Goal: Task Accomplishment & Management: Complete application form

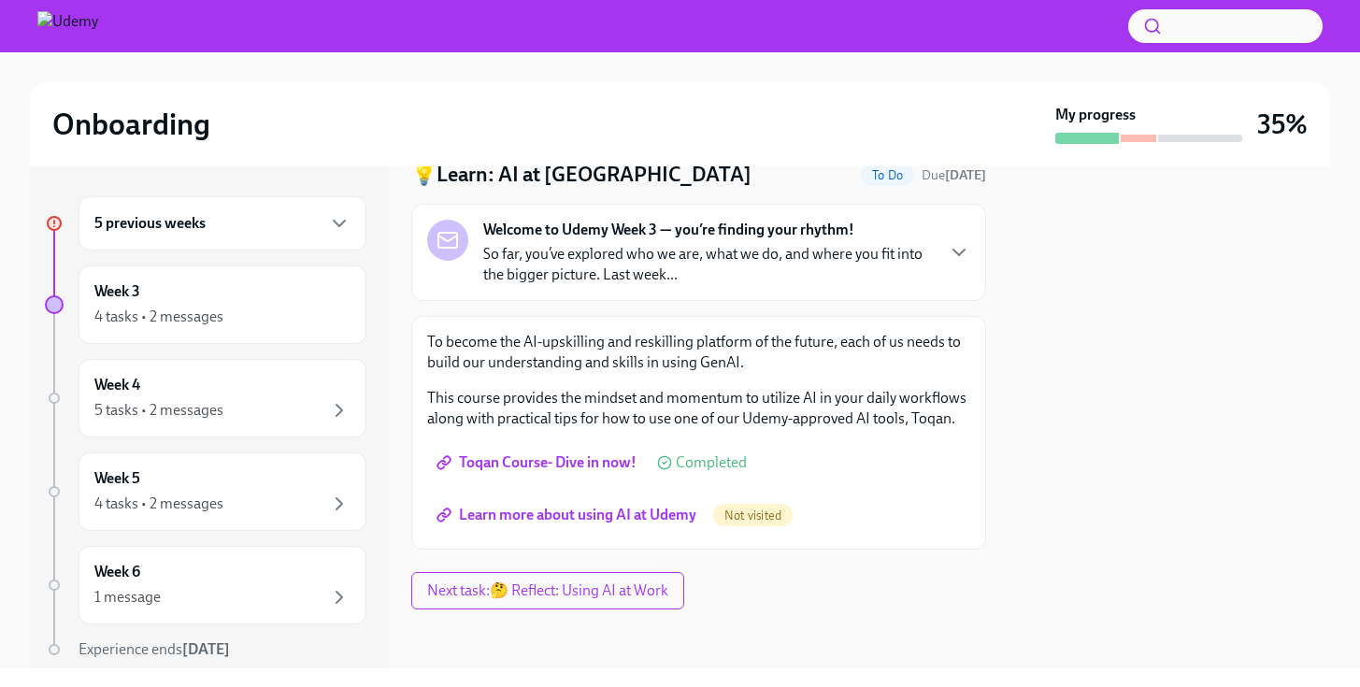
scroll to position [74, 0]
click at [304, 222] on div "5 previous weeks" at bounding box center [222, 223] width 256 height 22
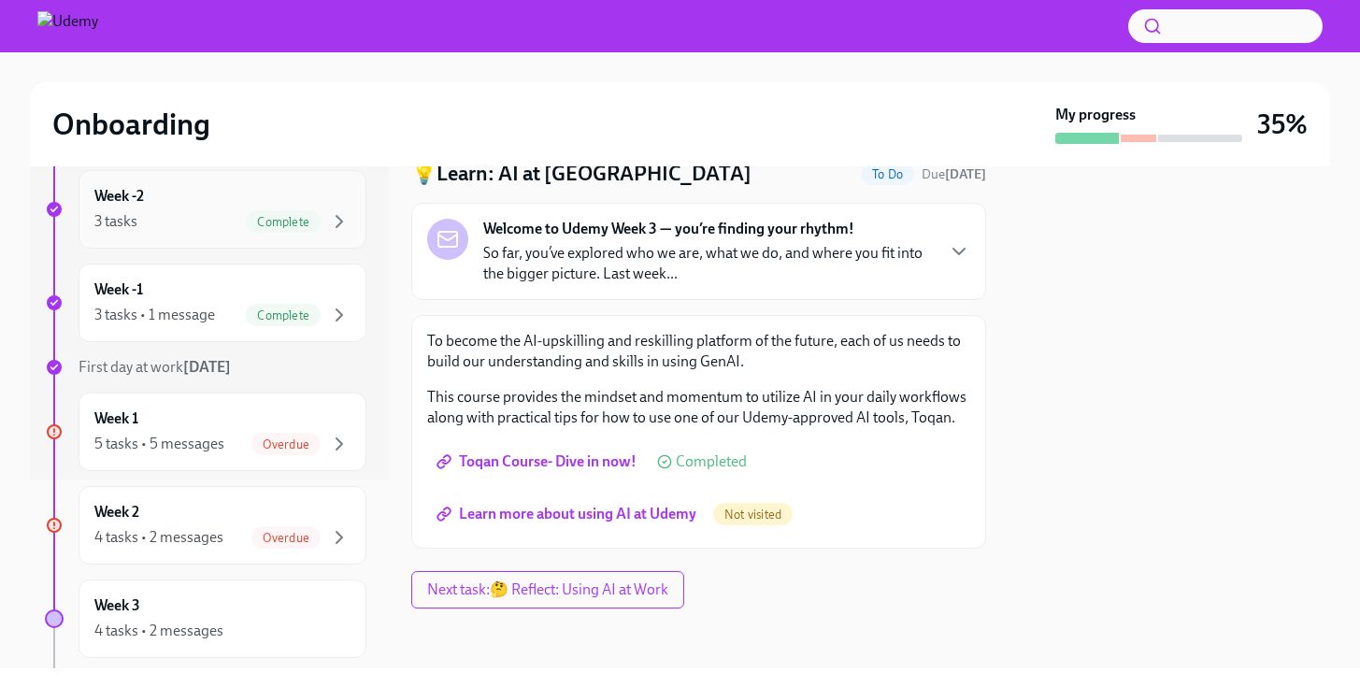
scroll to position [218, 0]
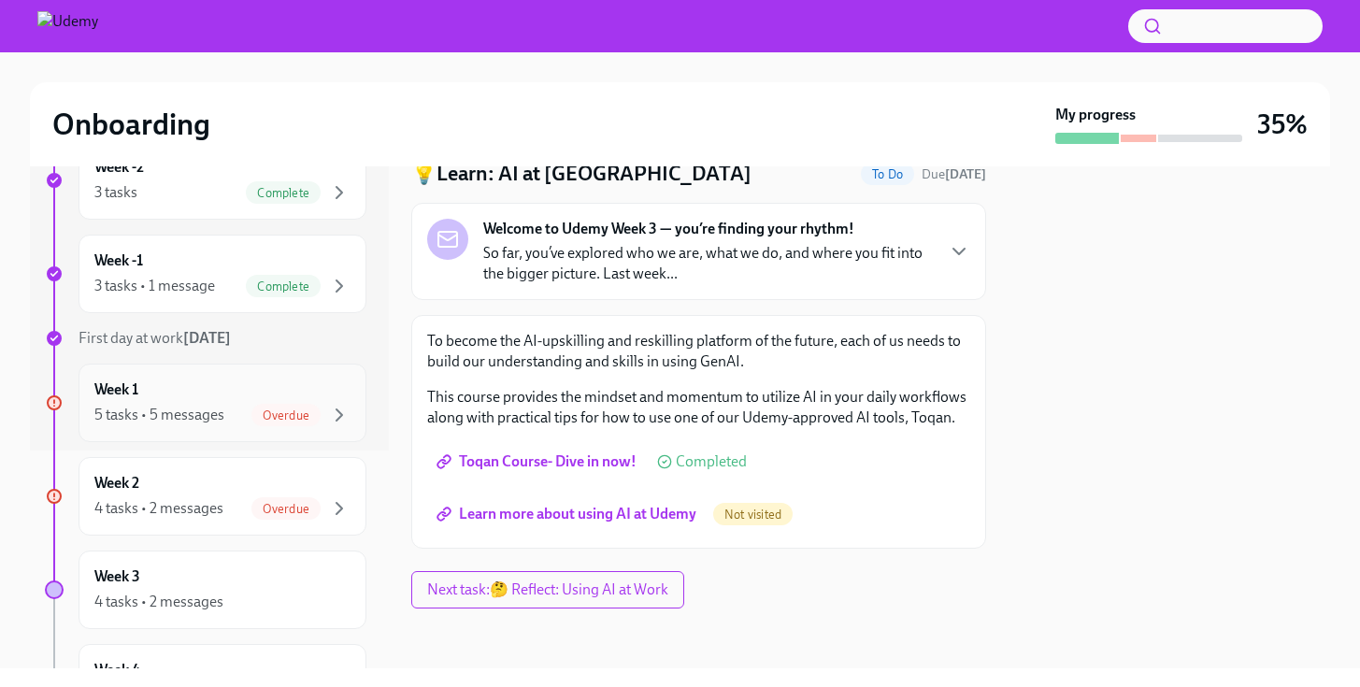
click at [235, 423] on div "5 tasks • 5 messages Overdue" at bounding box center [222, 415] width 256 height 22
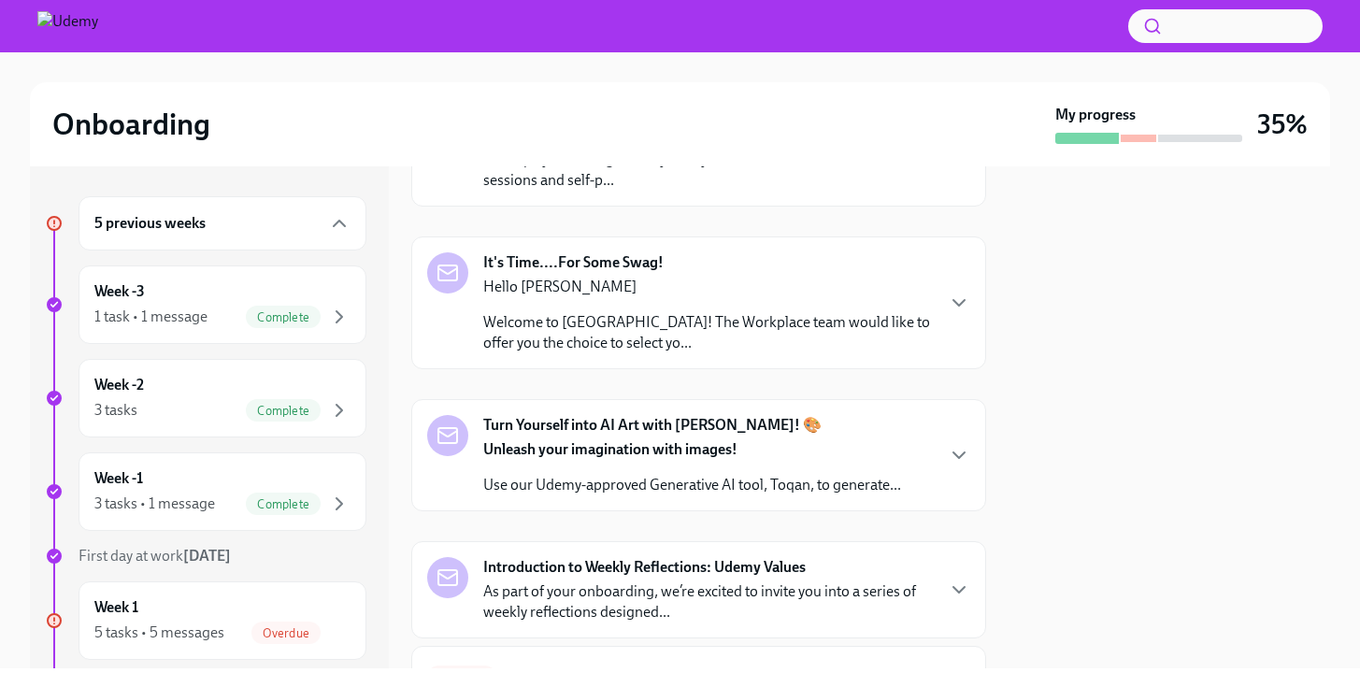
scroll to position [463, 0]
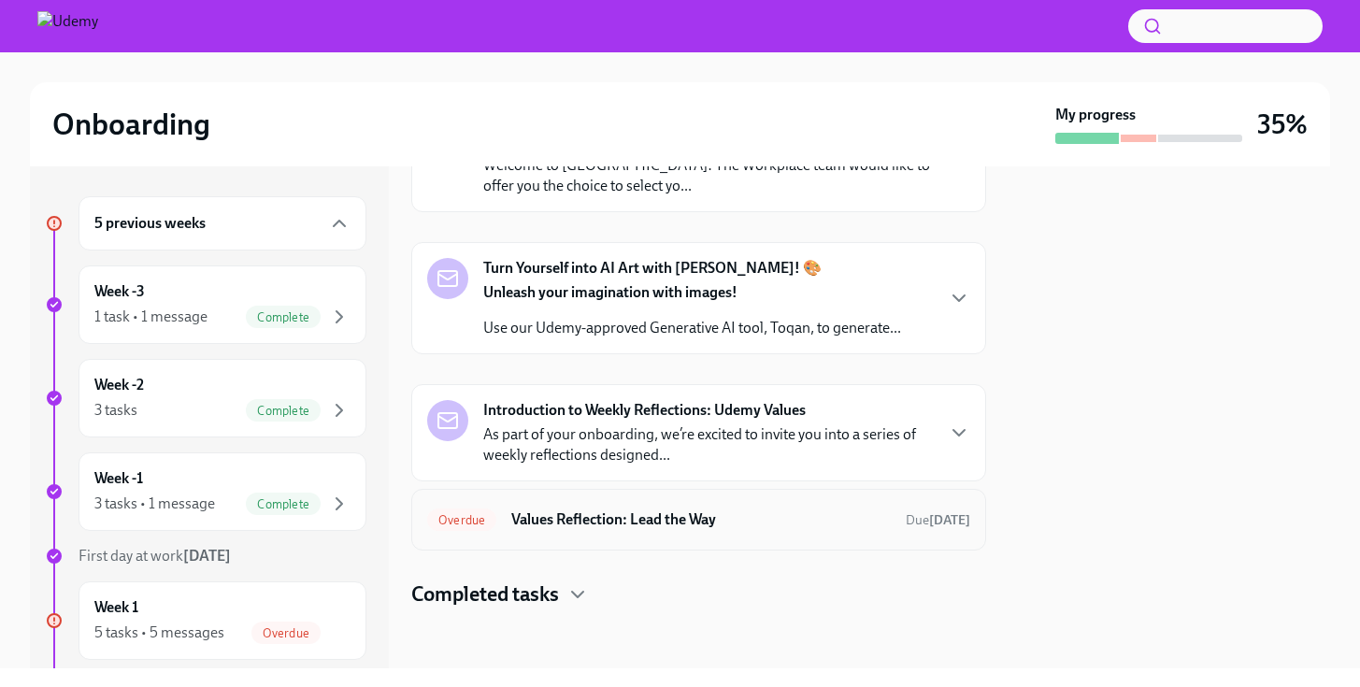
click at [601, 520] on h6 "Values Reflection: Lead the Way" at bounding box center [700, 519] width 379 height 21
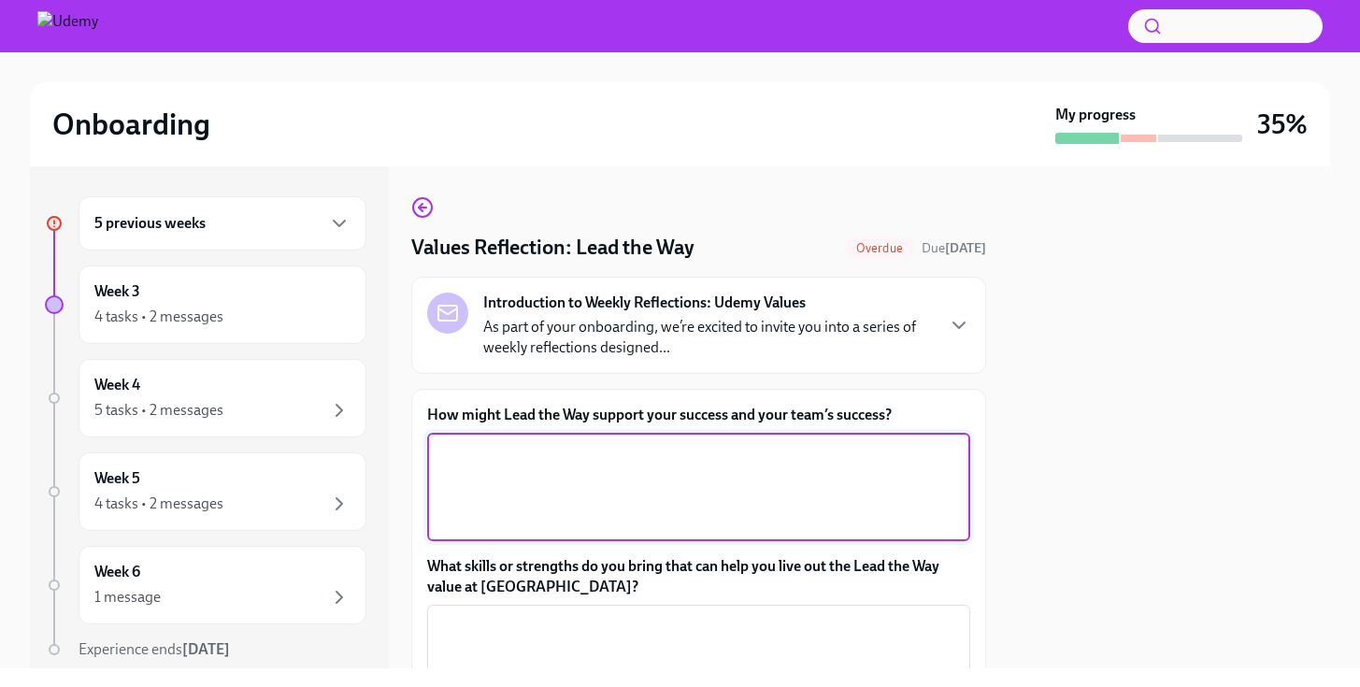
click at [646, 494] on textarea "How might Lead the Way support your success and your team’s success?" at bounding box center [698, 487] width 521 height 90
